Goal: Transaction & Acquisition: Purchase product/service

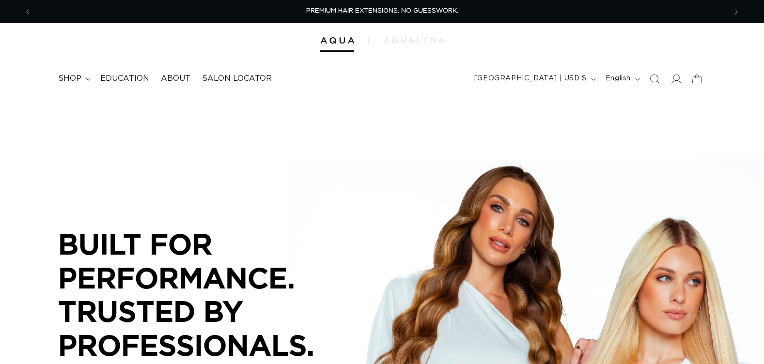
click at [655, 78] on icon "Search" at bounding box center [655, 79] width 10 height 10
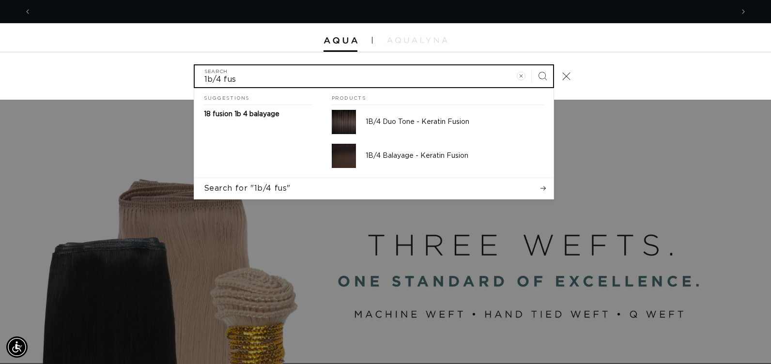
scroll to position [0, 1405]
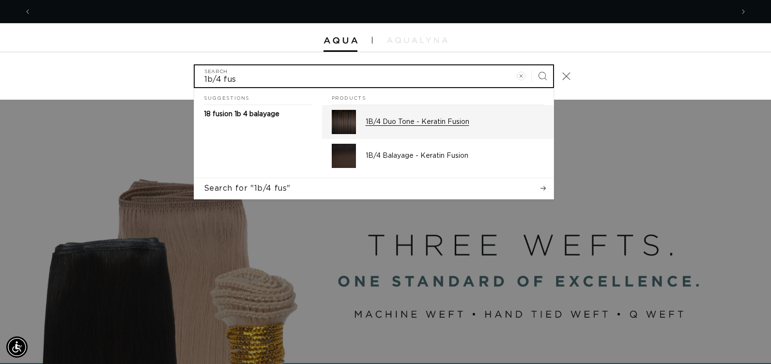
type input "1b/4 fus"
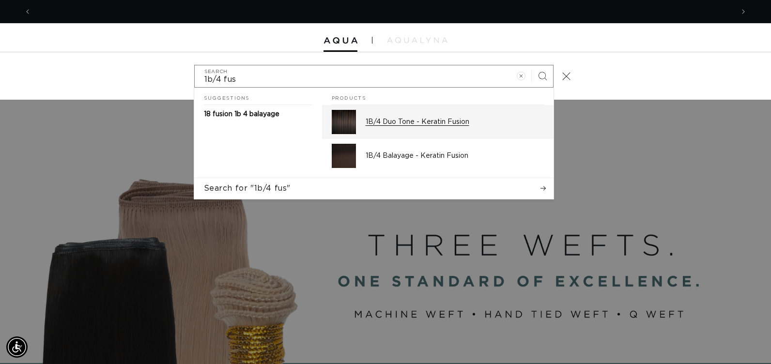
scroll to position [0, 0]
click at [393, 122] on p "1B/4 Duo Tone - Keratin Fusion" at bounding box center [455, 122] width 178 height 9
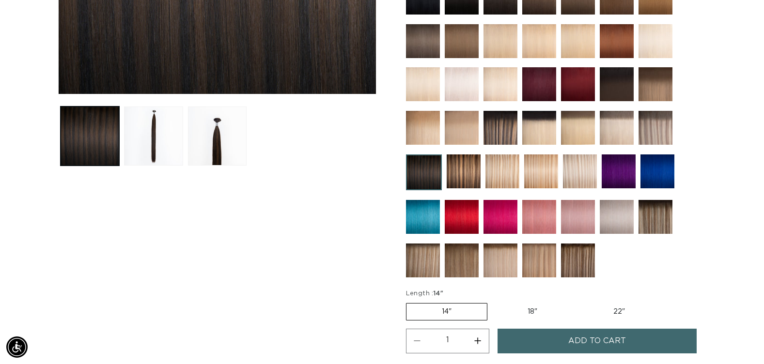
scroll to position [388, 0]
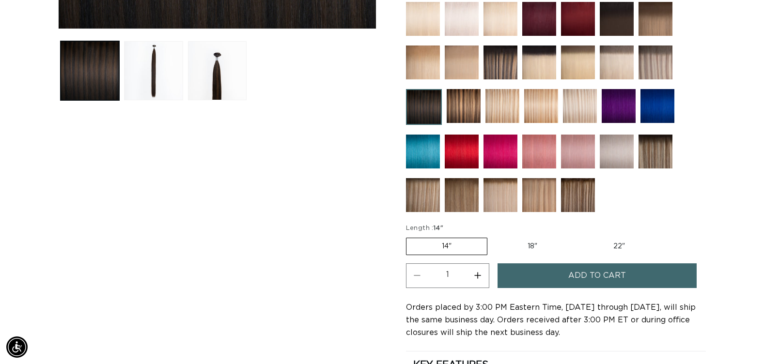
click at [480, 276] on button "Increase quantity for 1B/4 Duo Tone - Keratin Fusion" at bounding box center [478, 276] width 22 height 25
type input "2"
click at [529, 281] on button "Add to cart" at bounding box center [597, 276] width 199 height 25
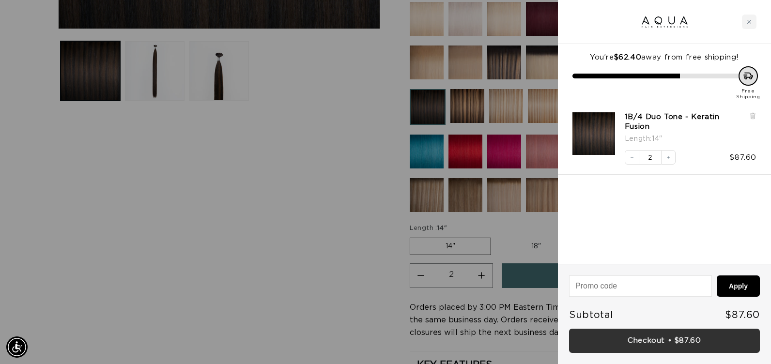
scroll to position [0, 0]
click at [672, 336] on link "Checkout • $87.60" at bounding box center [664, 341] width 191 height 25
